Goal: Information Seeking & Learning: Learn about a topic

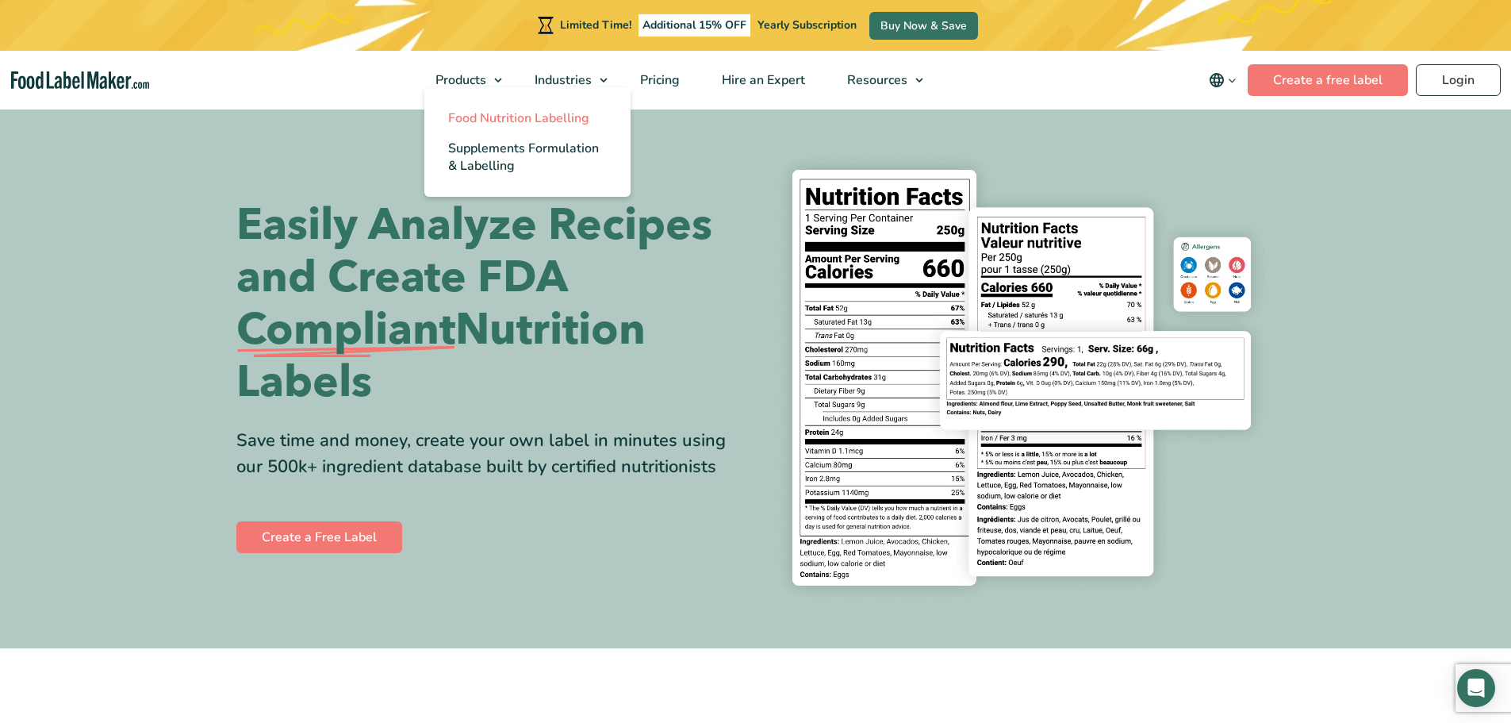
click at [531, 119] on span "Food Nutrition Labelling" at bounding box center [518, 117] width 141 height 17
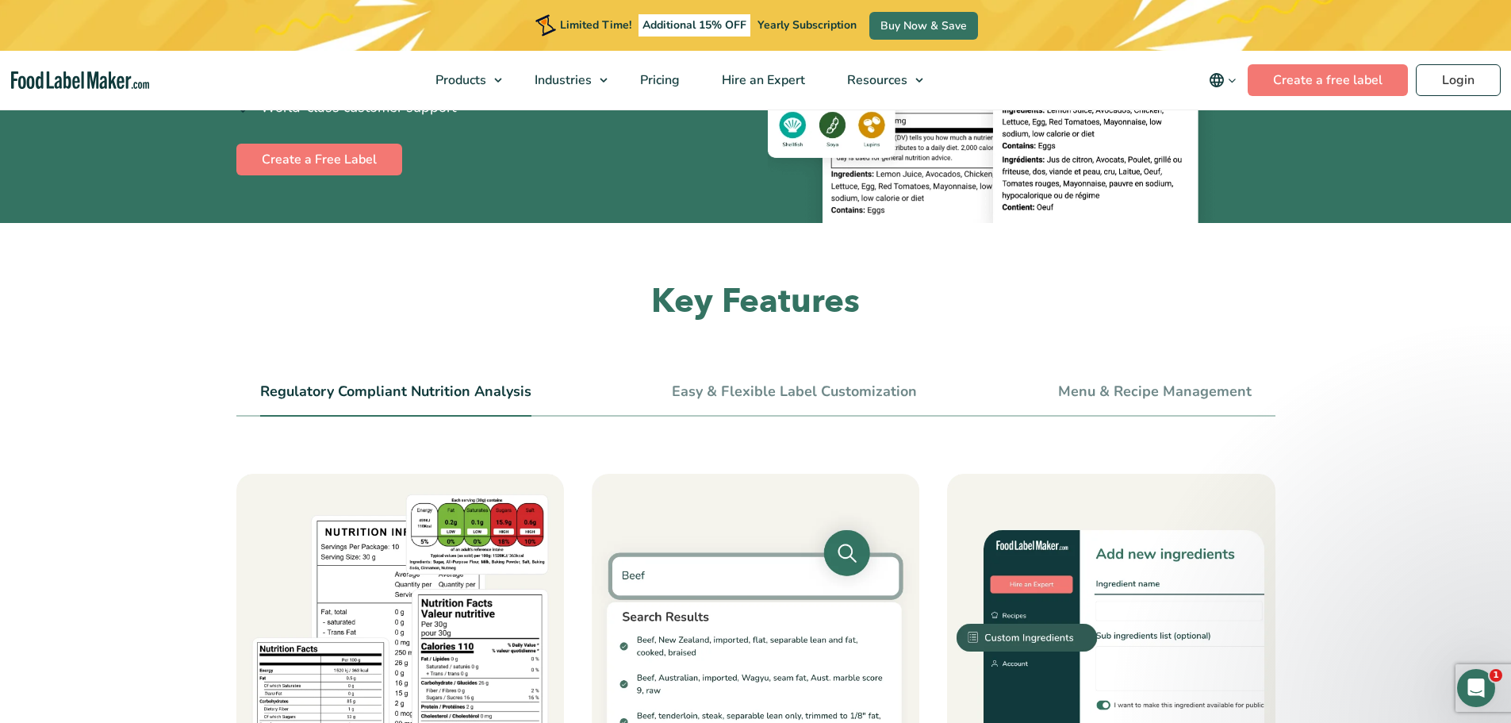
click at [405, 397] on link "Regulatory Compliant Nutrition Analysis" at bounding box center [395, 391] width 271 height 17
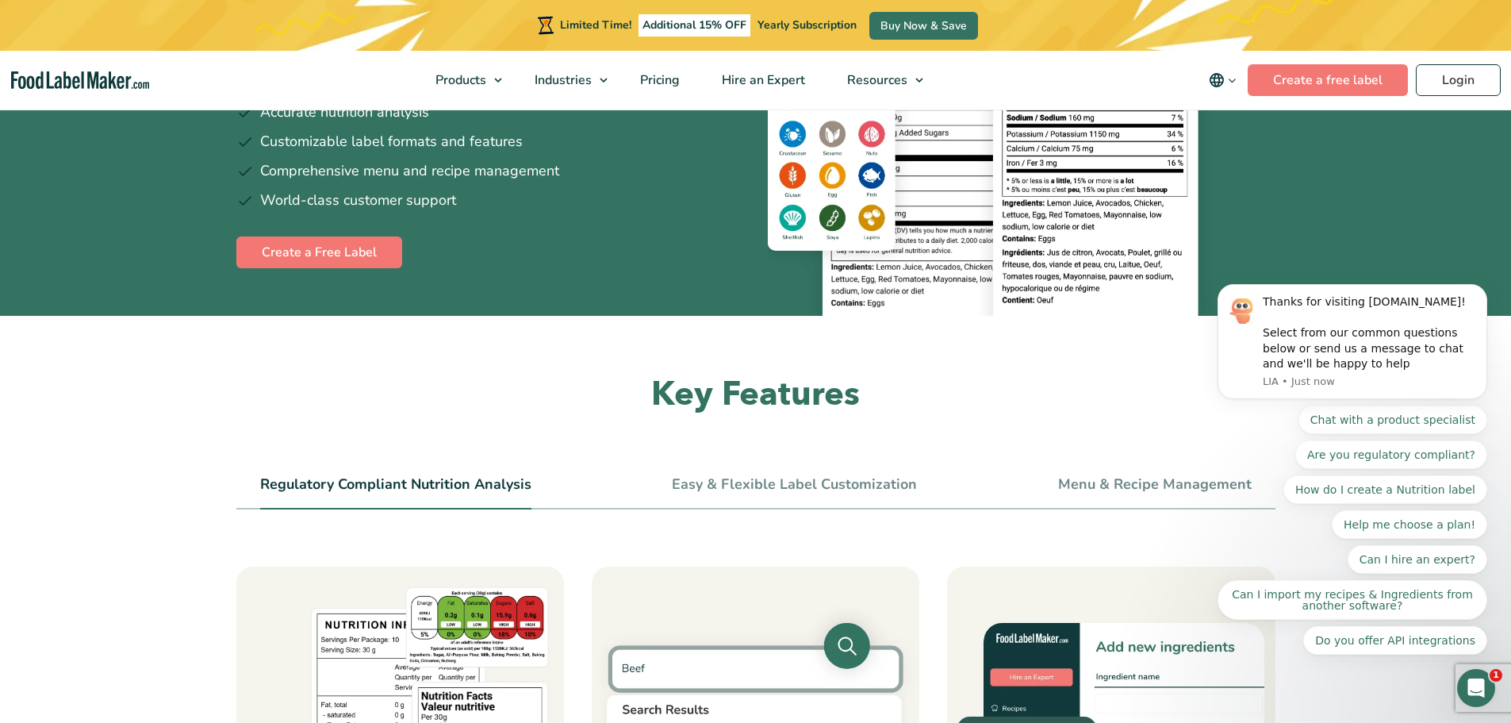
scroll to position [397, 0]
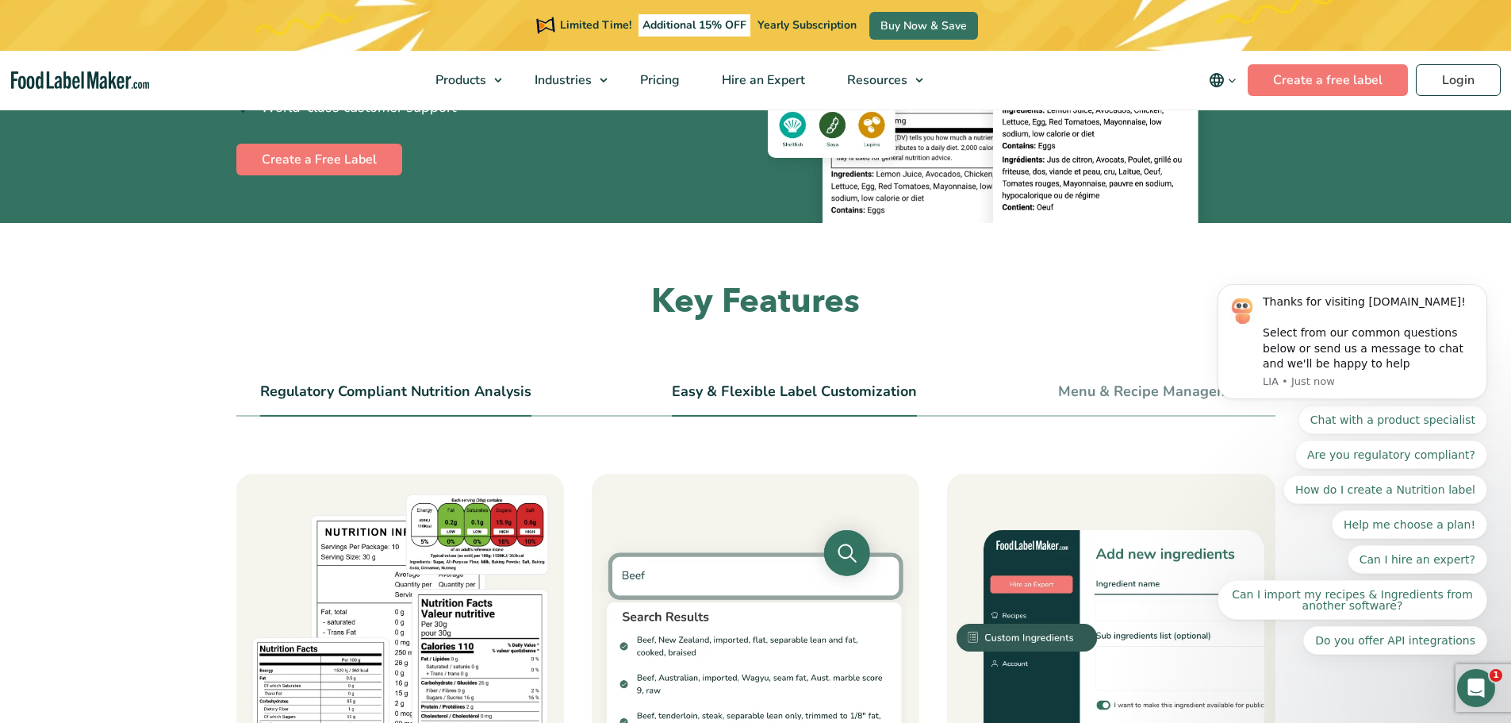
click at [754, 399] on link "Easy & Flexible Label Customization" at bounding box center [794, 391] width 245 height 17
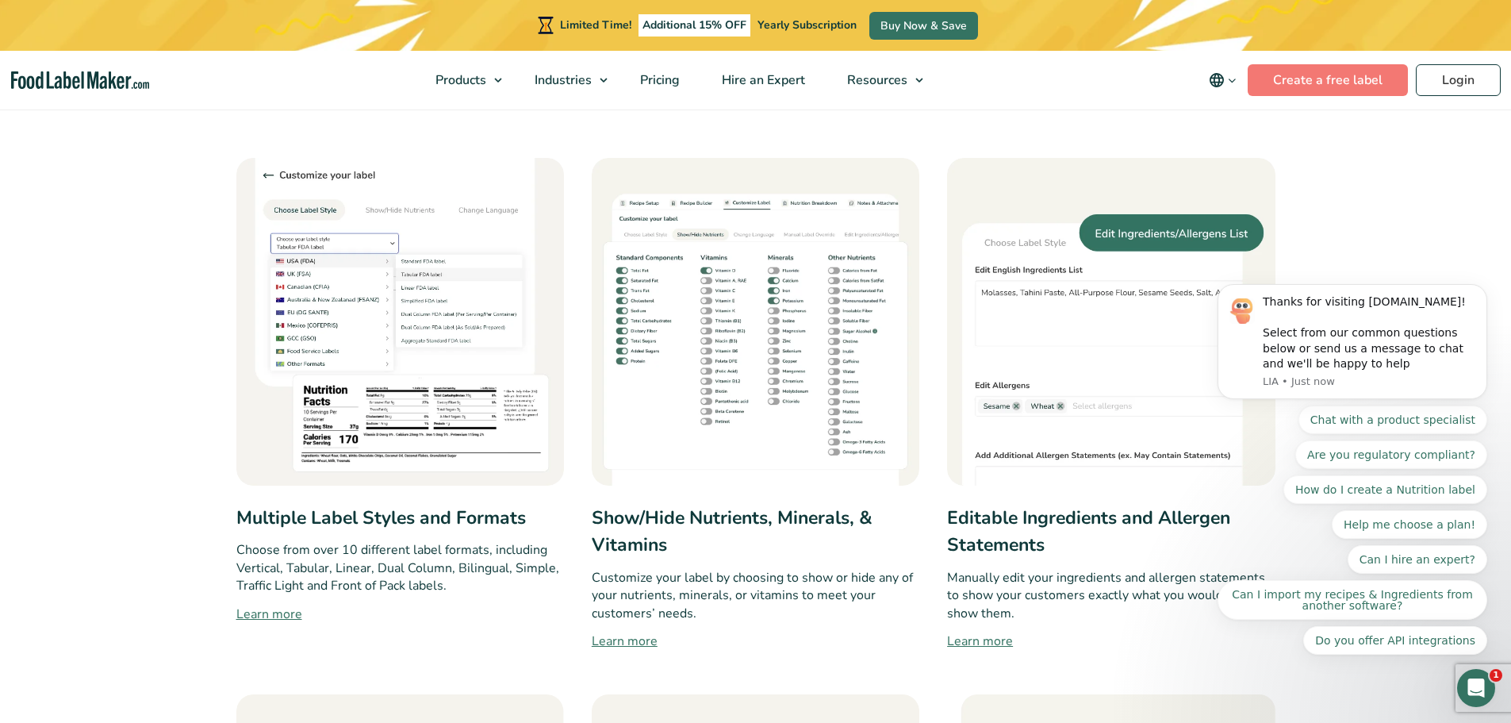
scroll to position [714, 0]
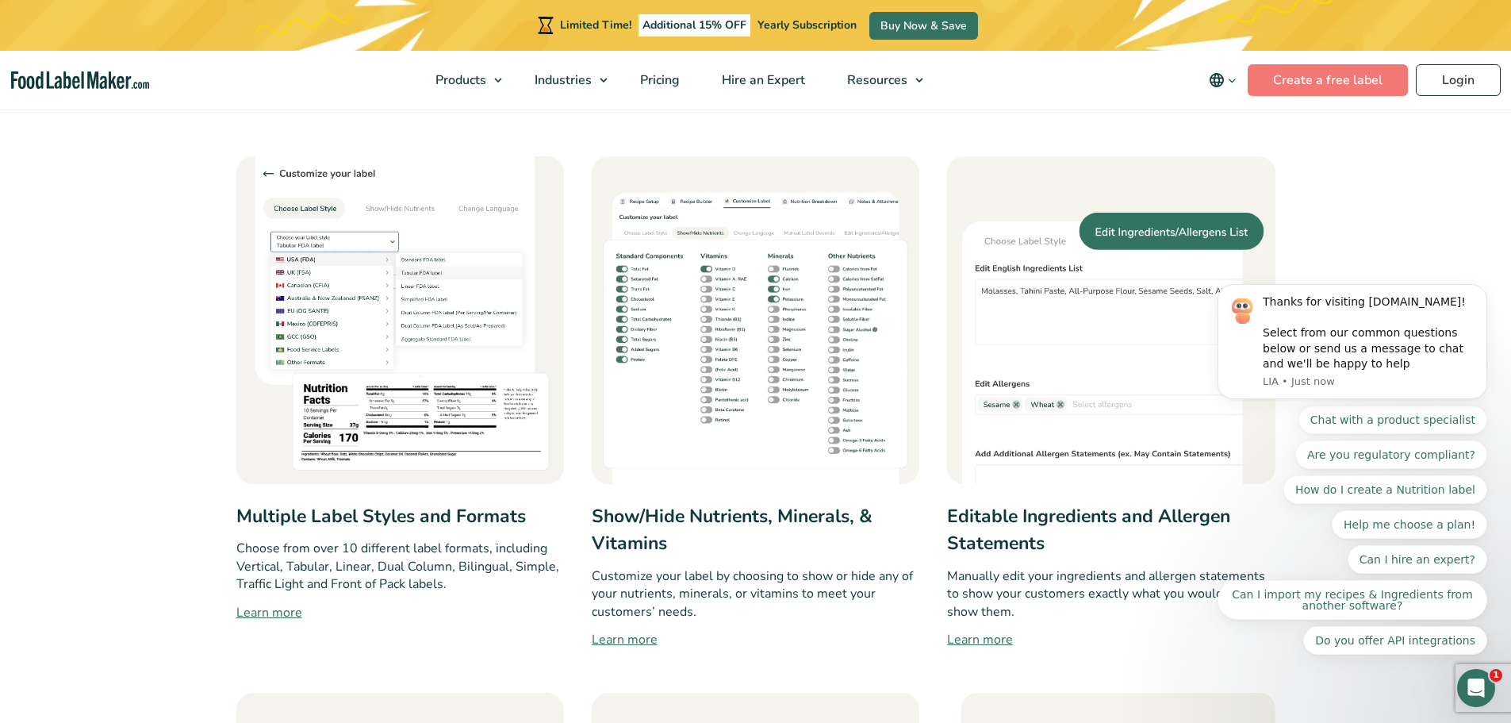
click at [284, 617] on link "Learn more" at bounding box center [400, 612] width 328 height 19
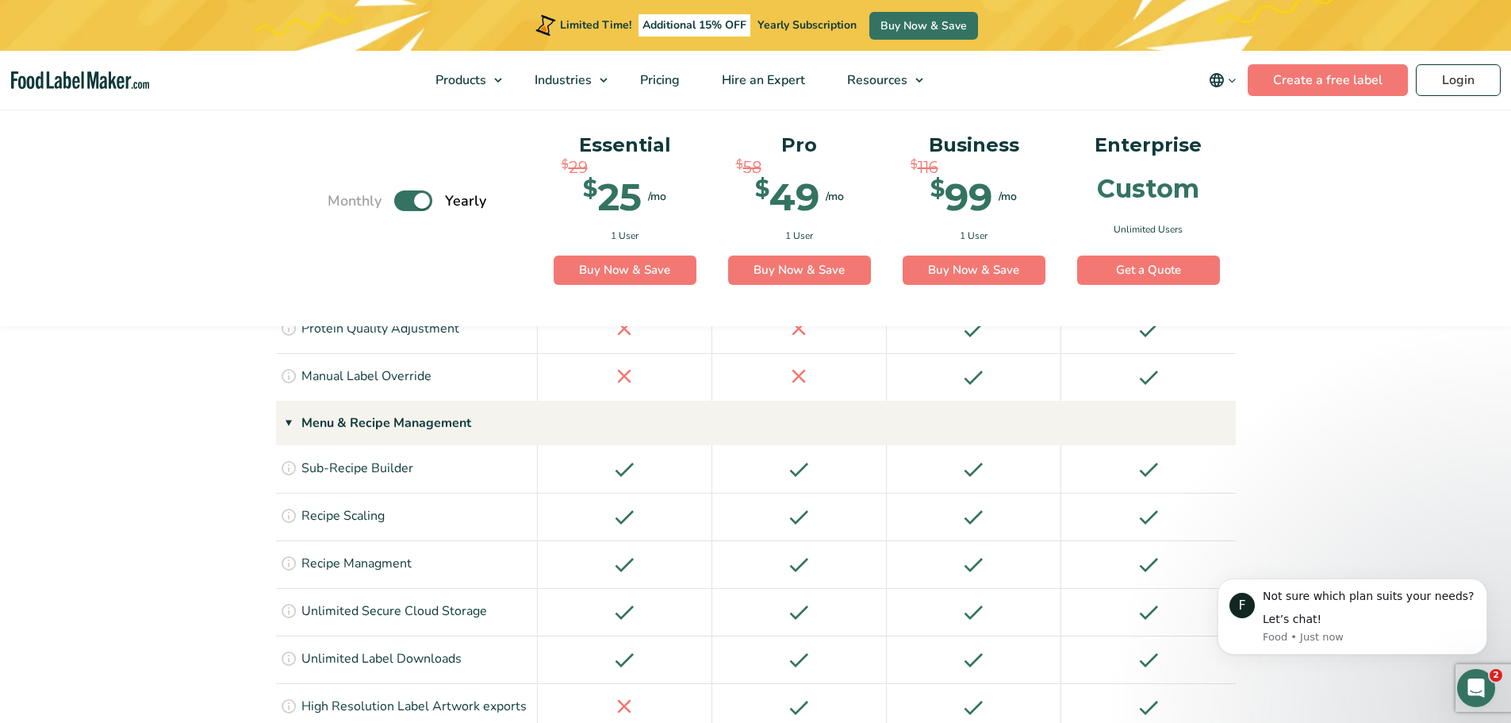
scroll to position [2063, 0]
